Goal: Go to known website: Go to known website

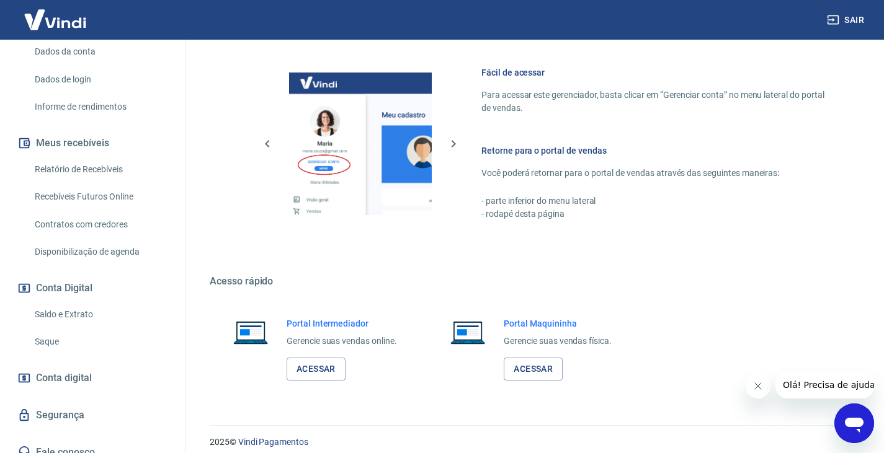
scroll to position [538, 0]
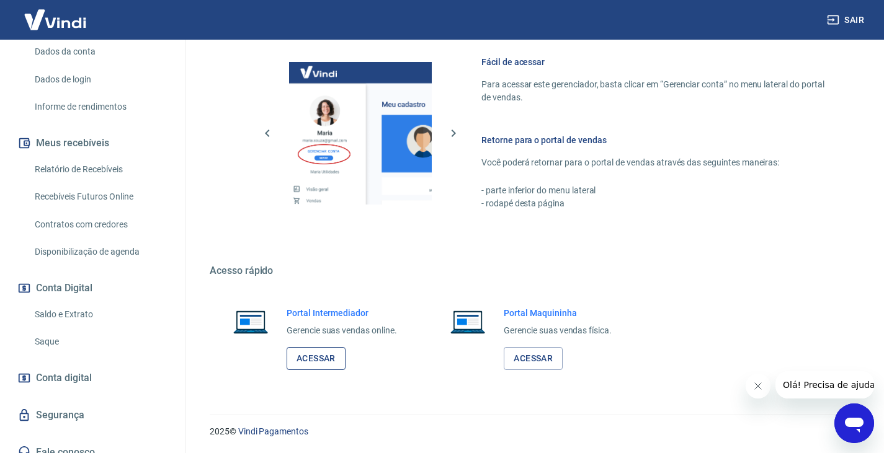
click at [328, 355] on link "Acessar" at bounding box center [316, 358] width 59 height 23
